Goal: Entertainment & Leisure: Consume media (video, audio)

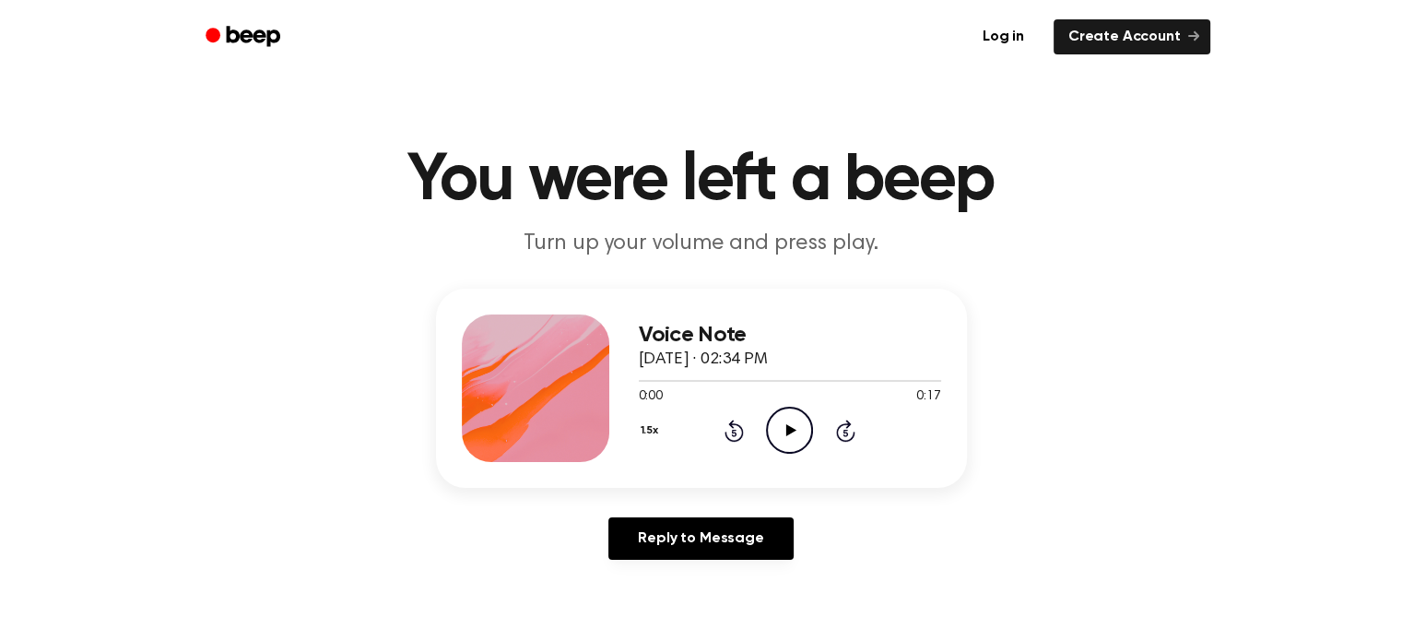
click at [798, 433] on icon "Play Audio" at bounding box center [789, 430] width 47 height 47
click at [795, 442] on icon "Play Audio" at bounding box center [789, 430] width 47 height 47
click at [800, 422] on icon "Play Audio" at bounding box center [789, 430] width 47 height 47
click at [800, 426] on icon "Play Audio" at bounding box center [789, 430] width 47 height 47
click at [774, 433] on icon "Play Audio" at bounding box center [789, 430] width 47 height 47
